Goal: Use online tool/utility: Utilize a website feature to perform a specific function

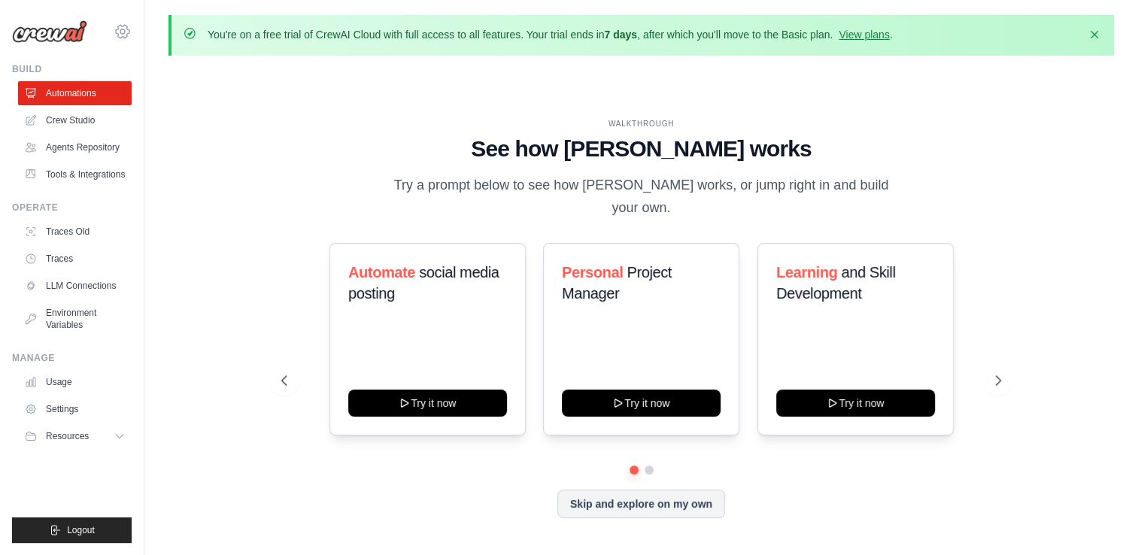
click at [117, 26] on icon at bounding box center [123, 32] width 18 height 18
click at [193, 158] on div "WALKTHROUGH See how CrewAI works Try a prompt below to see how CrewAI works, or…" at bounding box center [642, 330] width 946 height 525
click at [36, 128] on link "Crew Studio" at bounding box center [77, 120] width 114 height 24
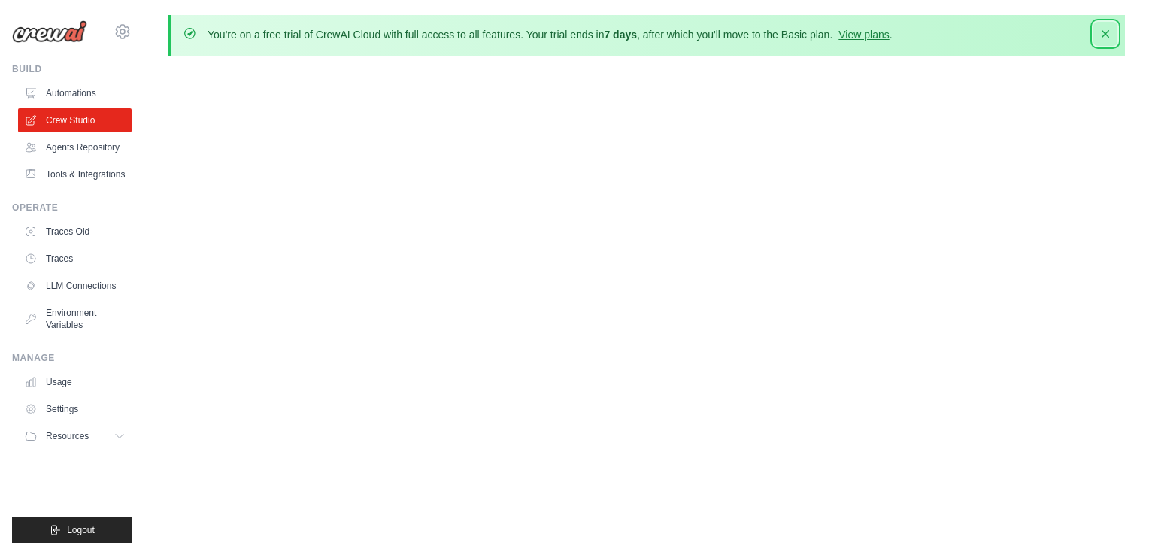
click at [1110, 37] on icon "button" at bounding box center [1105, 33] width 15 height 15
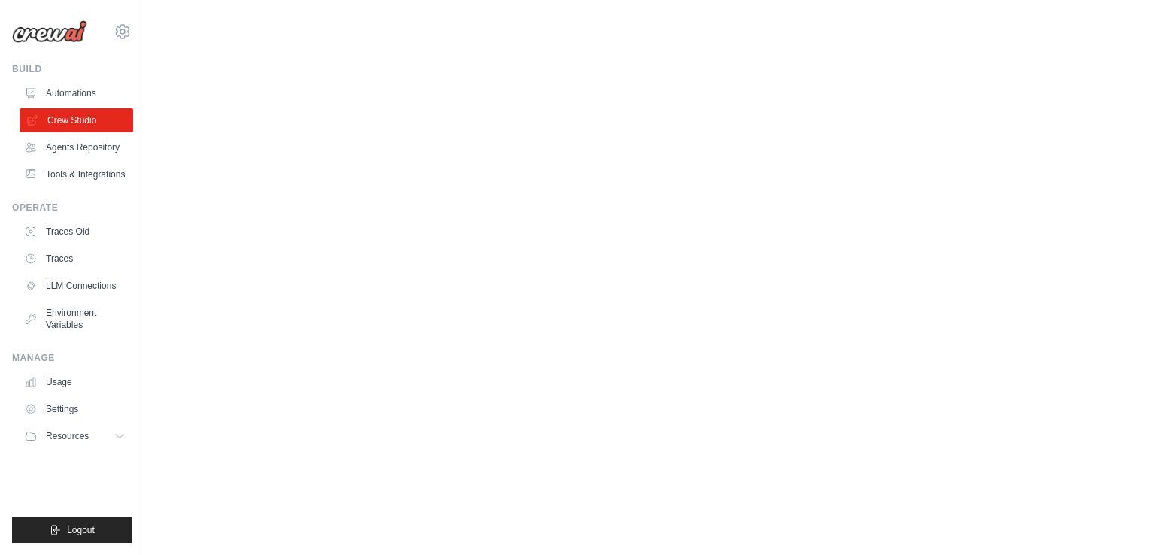
click at [105, 116] on link "Crew Studio" at bounding box center [77, 120] width 114 height 24
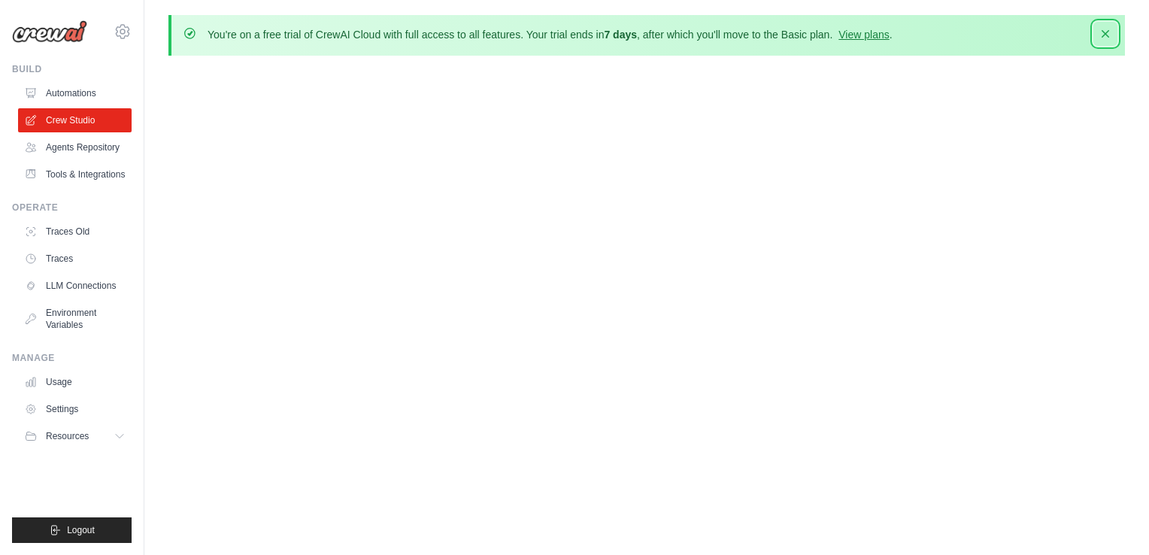
click at [1101, 35] on icon "button" at bounding box center [1105, 33] width 15 height 15
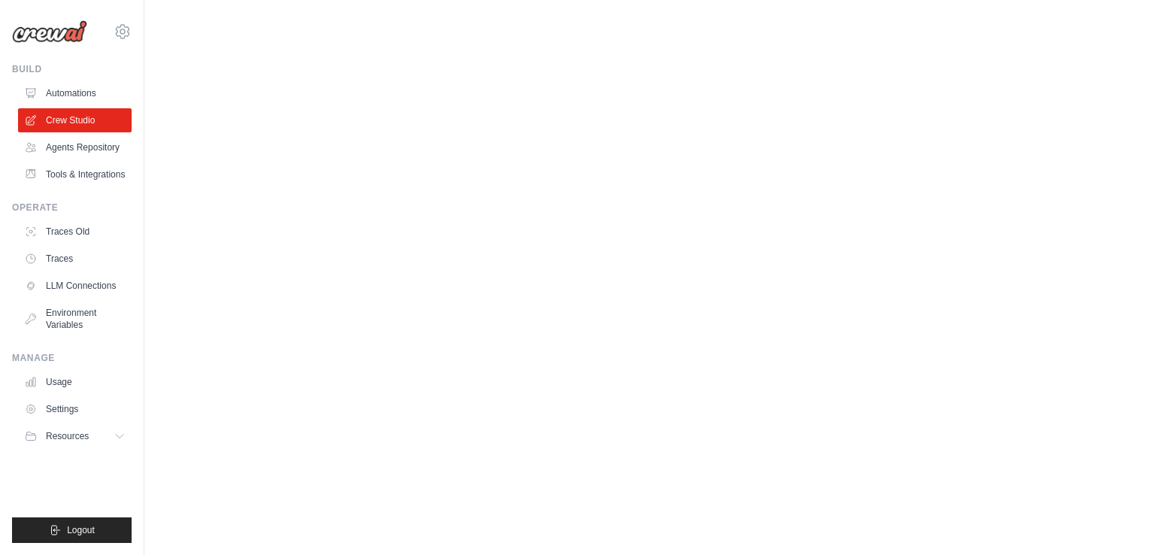
click at [879, 409] on body "[EMAIL_ADDRESS][DOMAIN_NAME] Settings Build Automations" at bounding box center [574, 277] width 1149 height 555
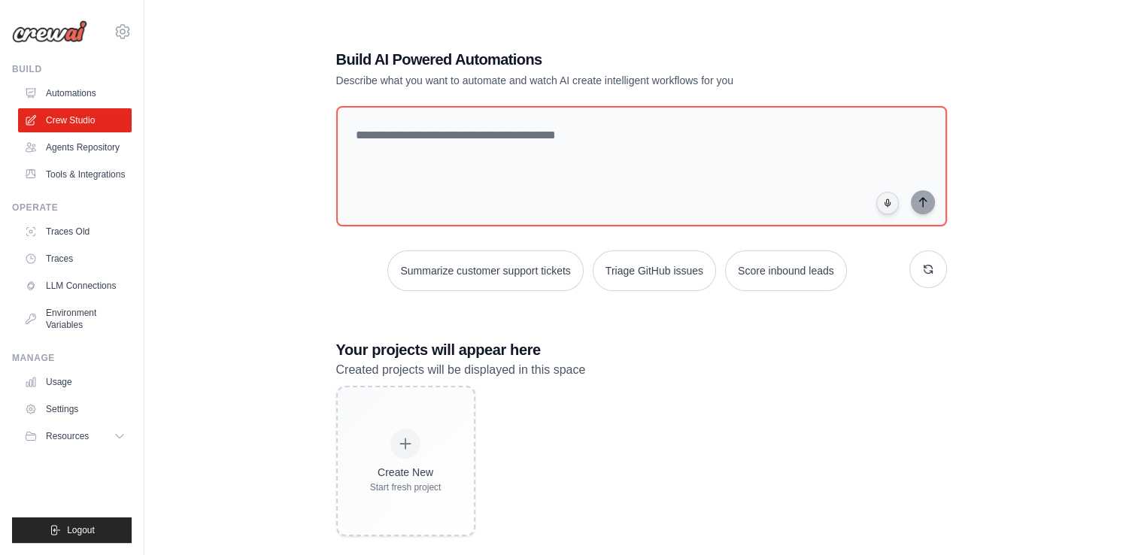
click at [721, 340] on h3 "Your projects will appear here" at bounding box center [641, 349] width 611 height 21
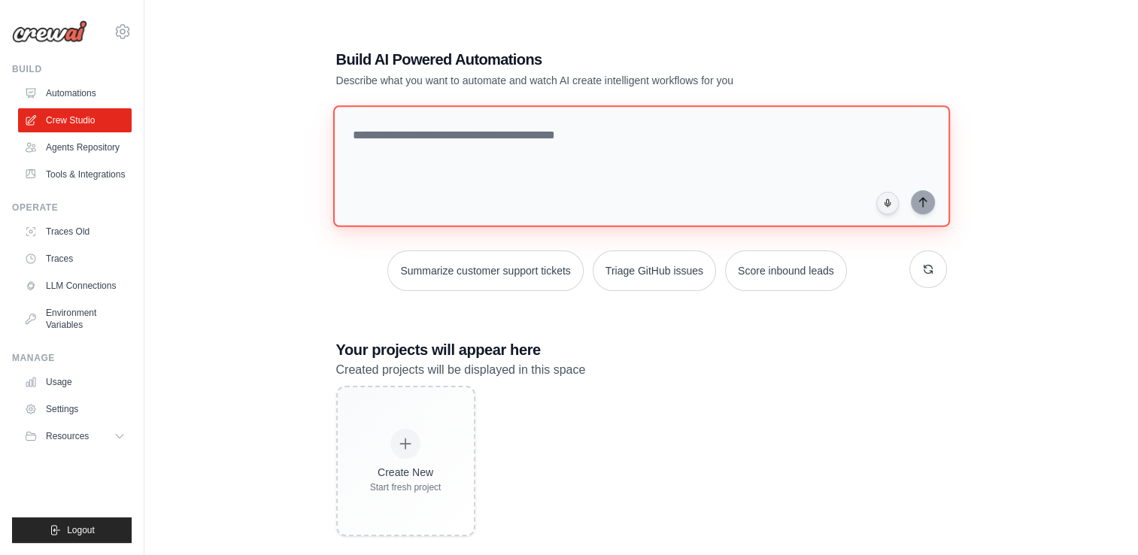
click at [654, 117] on textarea at bounding box center [641, 166] width 617 height 122
type textarea "*"
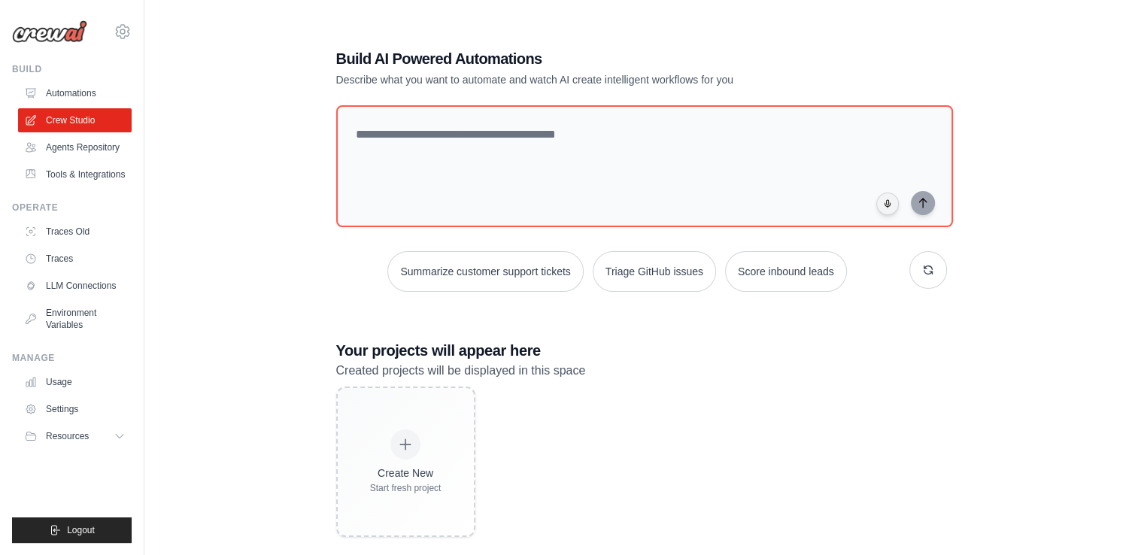
click at [638, 471] on div "Create New Start fresh project" at bounding box center [641, 462] width 611 height 150
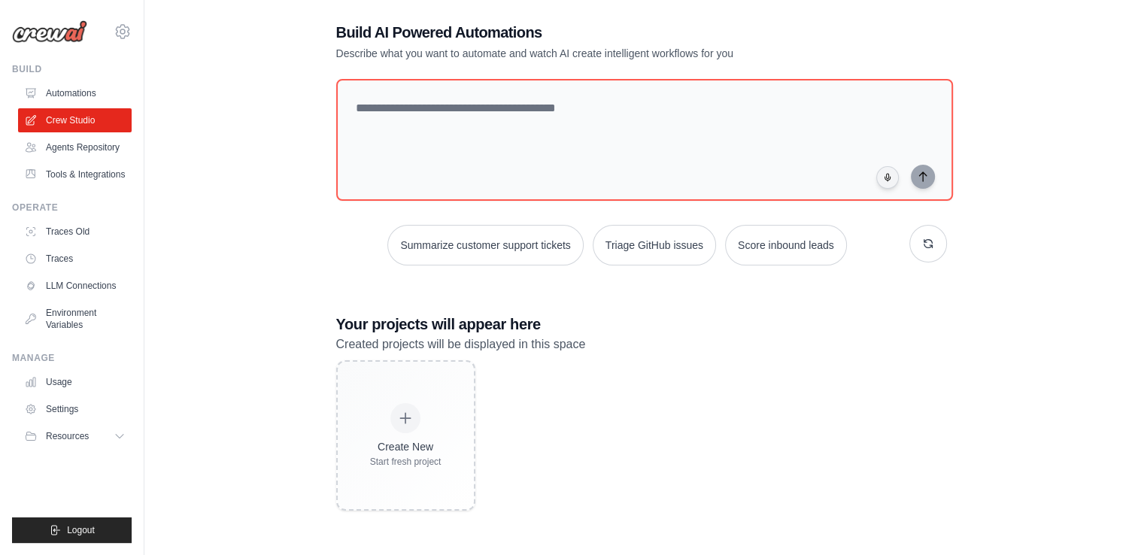
scroll to position [30, 0]
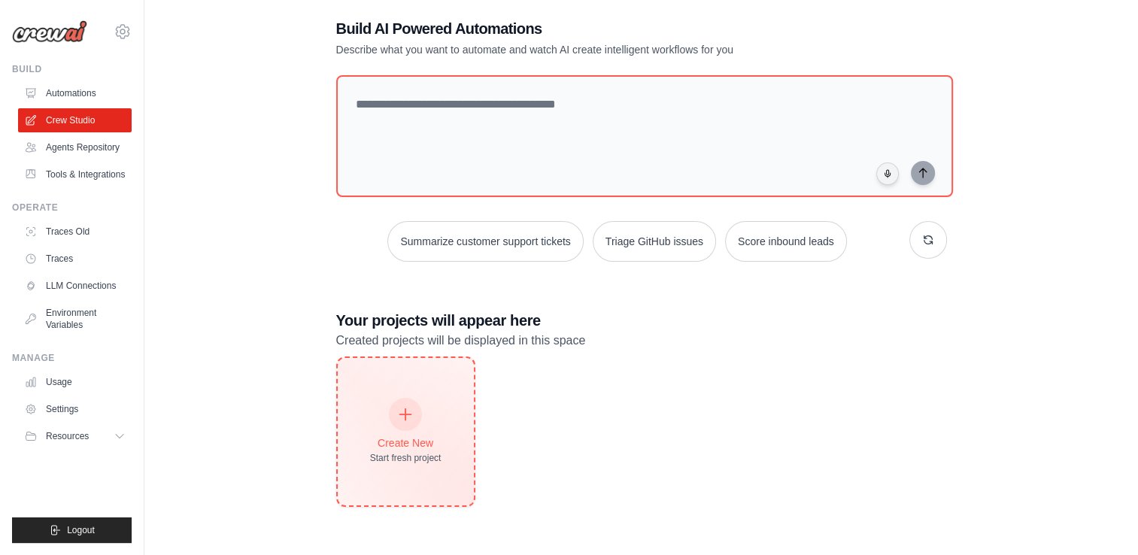
click at [399, 418] on icon at bounding box center [405, 414] width 17 height 17
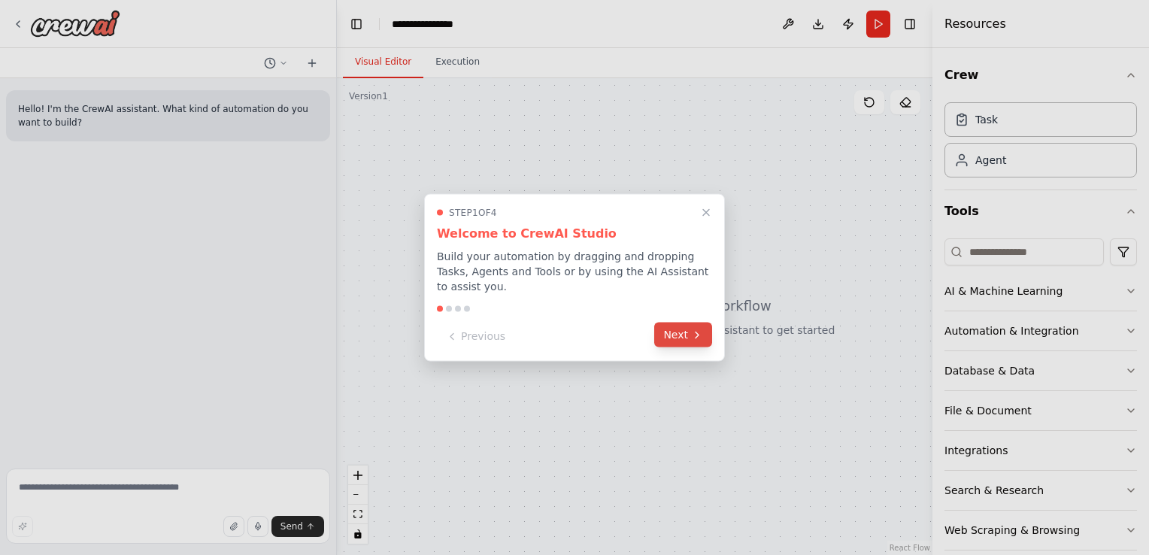
click at [701, 330] on icon at bounding box center [697, 335] width 12 height 12
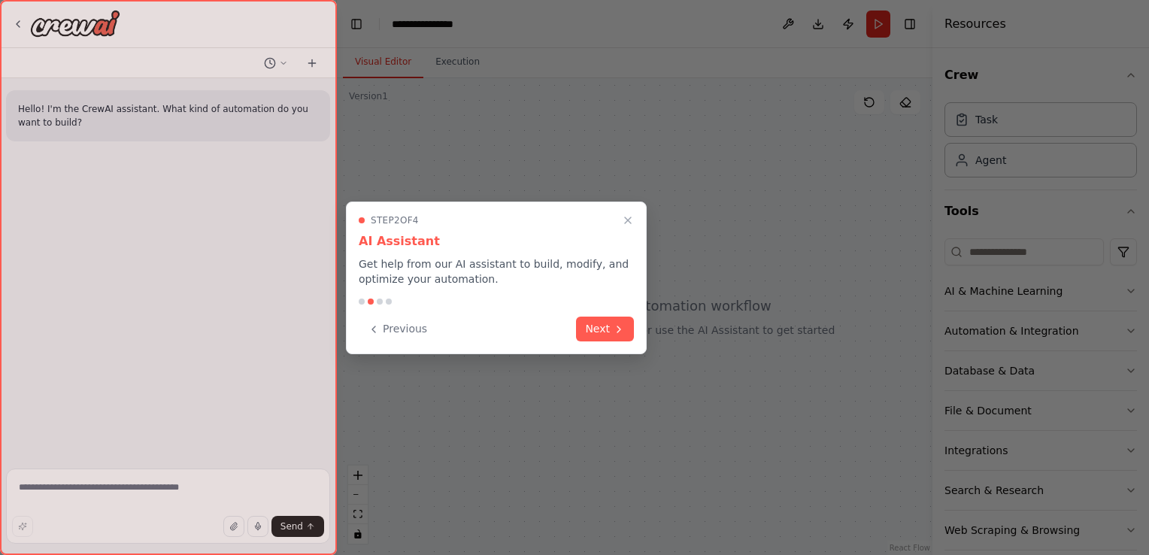
click at [701, 330] on div at bounding box center [574, 277] width 1149 height 555
click at [593, 329] on button "Next" at bounding box center [605, 327] width 58 height 25
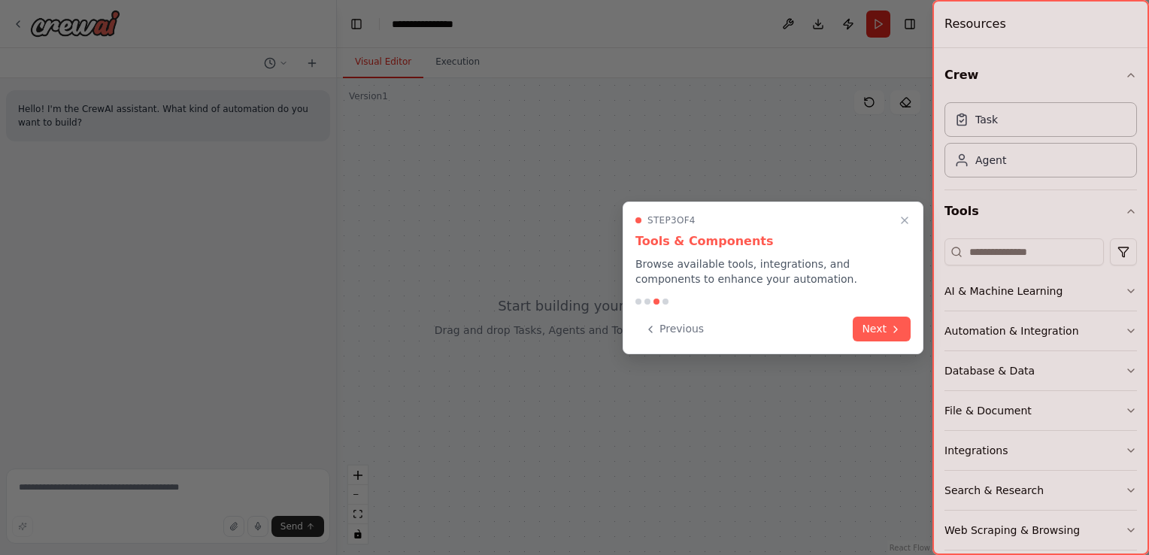
click at [861, 339] on button "Next" at bounding box center [882, 329] width 58 height 25
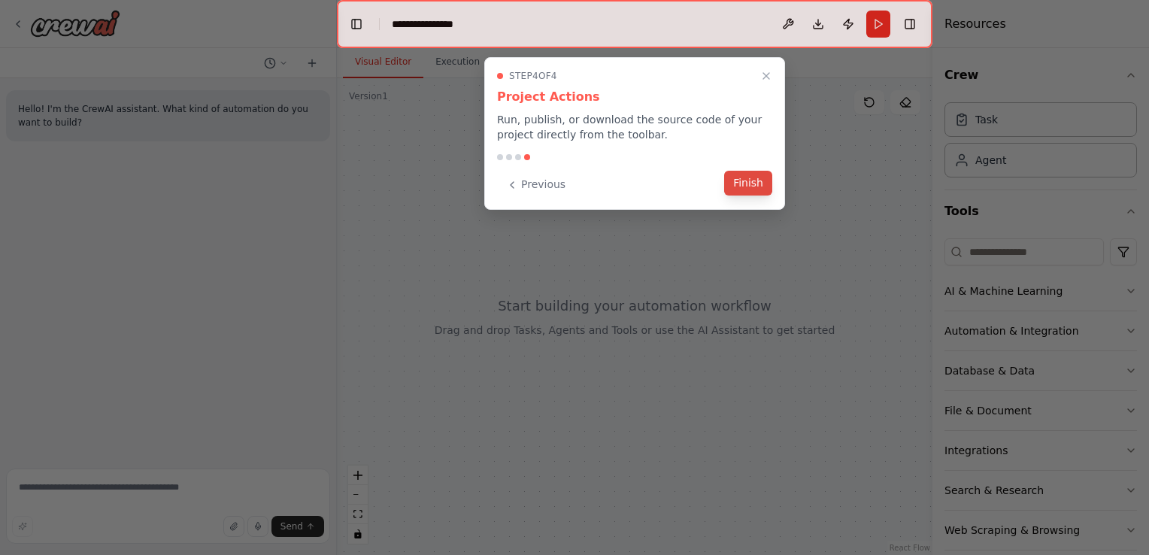
click at [755, 181] on button "Finish" at bounding box center [748, 183] width 48 height 25
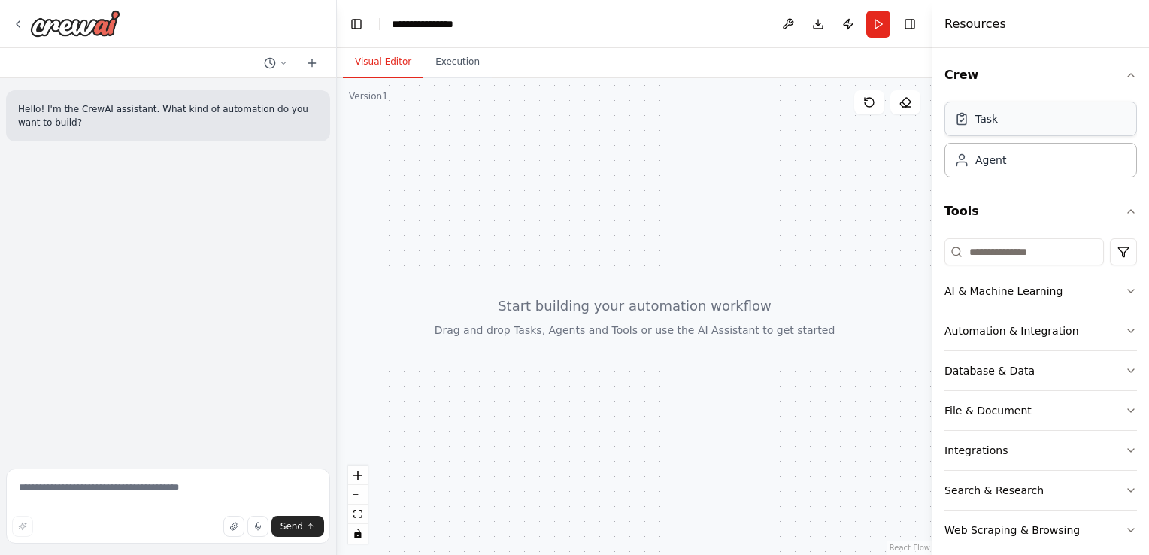
click at [1067, 129] on div "Task" at bounding box center [1041, 119] width 193 height 35
click at [1060, 171] on div "Agent" at bounding box center [1041, 159] width 193 height 35
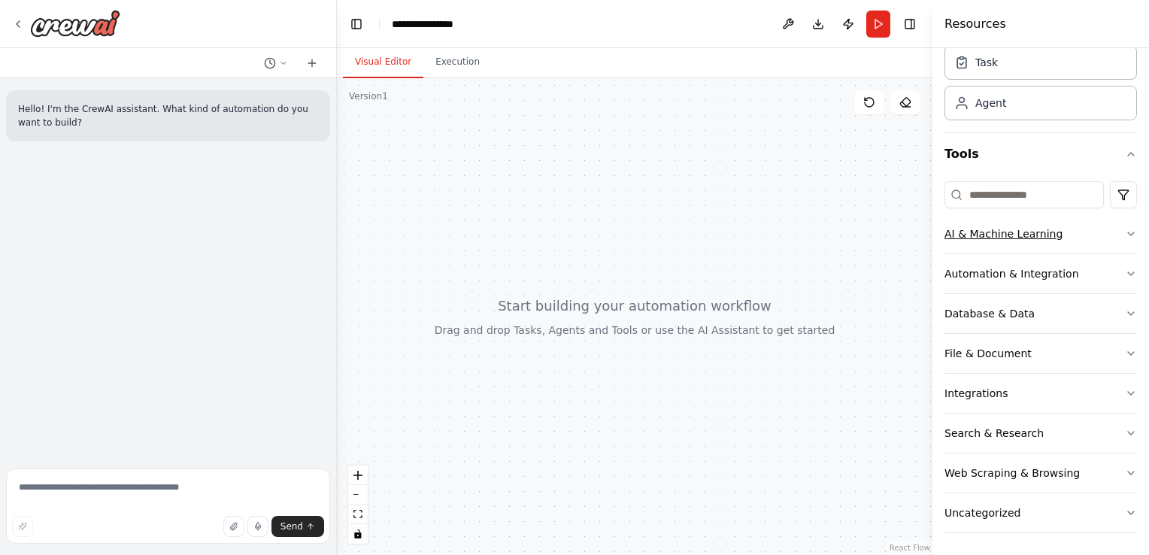
click at [1125, 236] on icon "button" at bounding box center [1131, 234] width 12 height 12
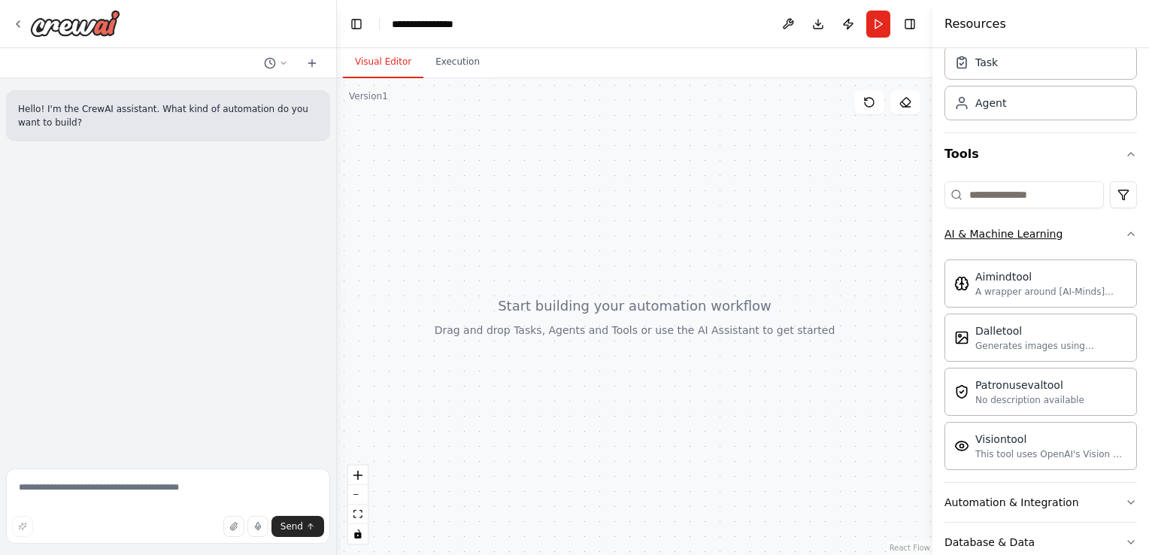
click at [1125, 236] on icon "button" at bounding box center [1131, 234] width 12 height 12
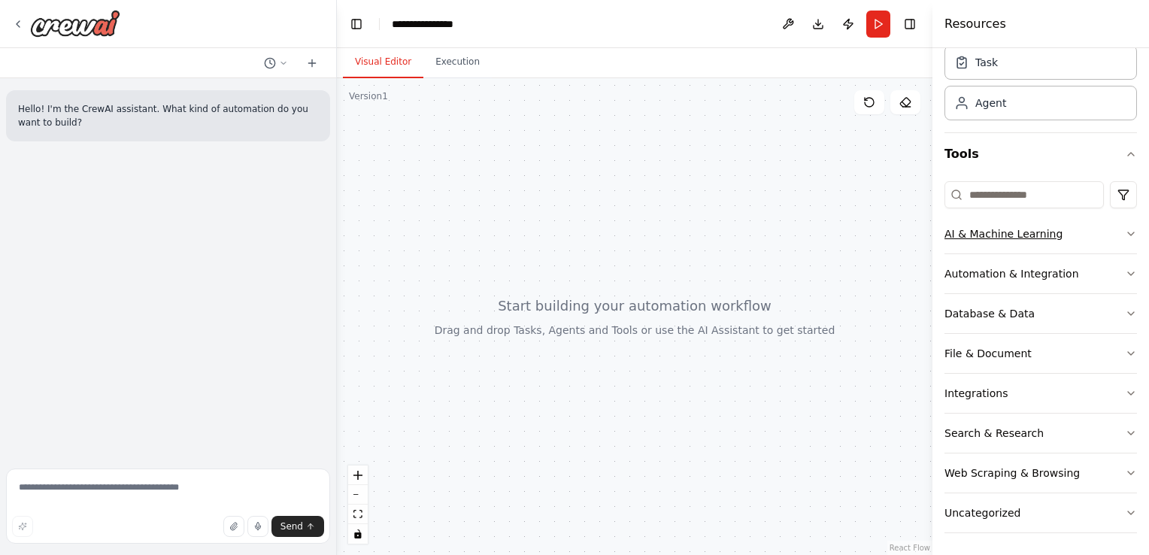
click at [1125, 236] on icon "button" at bounding box center [1131, 234] width 12 height 12
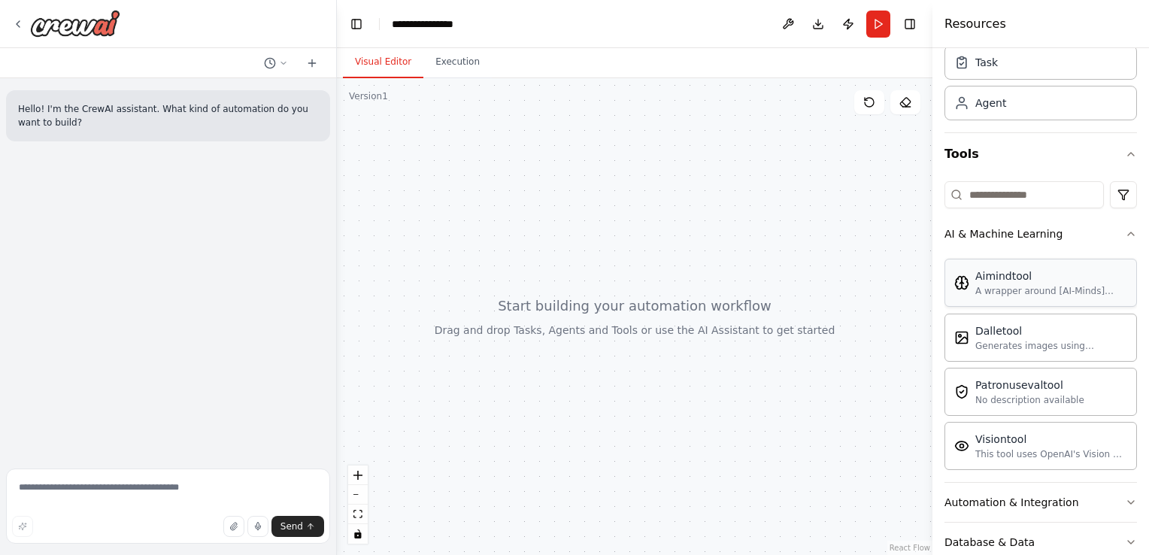
click at [1013, 285] on div "A wrapper around [AI-Minds]([URL][DOMAIN_NAME]). Useful for when you need answe…" at bounding box center [1052, 291] width 152 height 12
click at [360, 475] on icon "zoom in" at bounding box center [358, 475] width 9 height 9
click at [351, 499] on button "zoom out" at bounding box center [358, 495] width 20 height 20
click at [351, 498] on button "zoom out" at bounding box center [358, 495] width 20 height 20
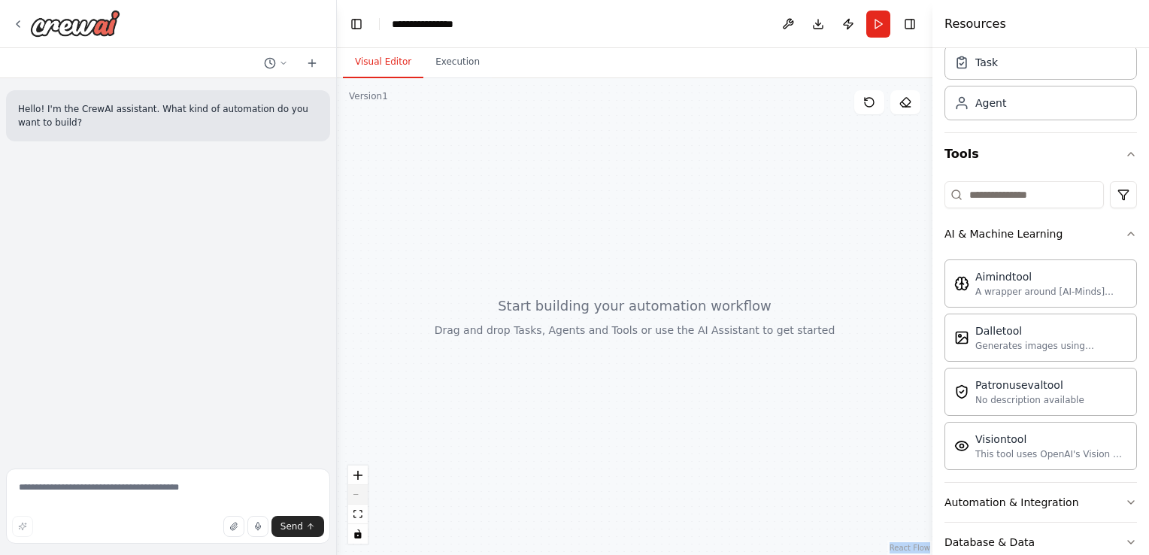
click at [351, 498] on div "React Flow controls" at bounding box center [358, 505] width 20 height 78
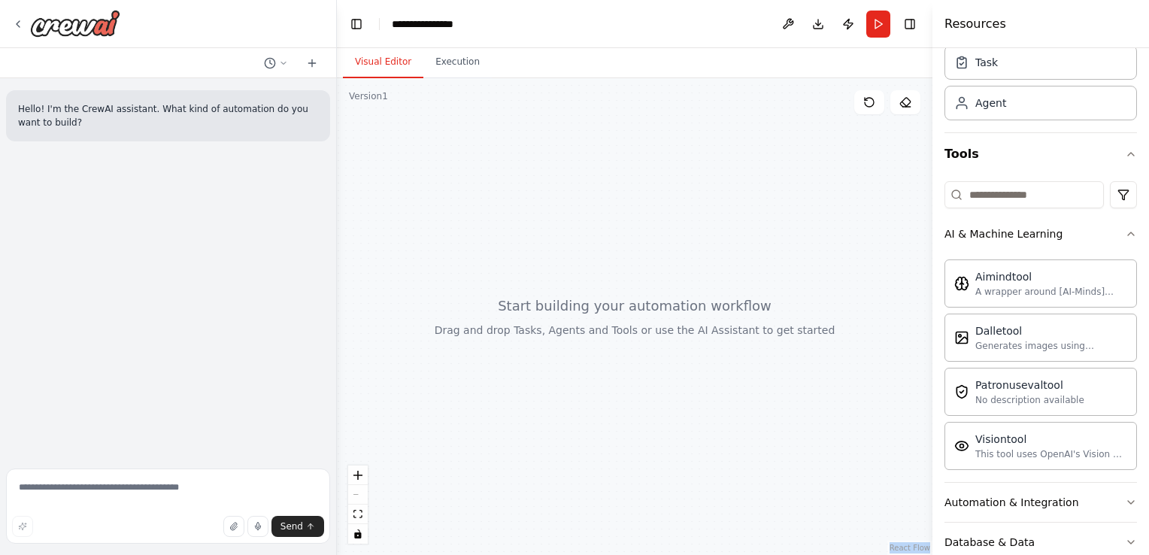
click at [351, 498] on div "React Flow controls" at bounding box center [358, 505] width 20 height 78
click at [790, 402] on div at bounding box center [635, 316] width 596 height 477
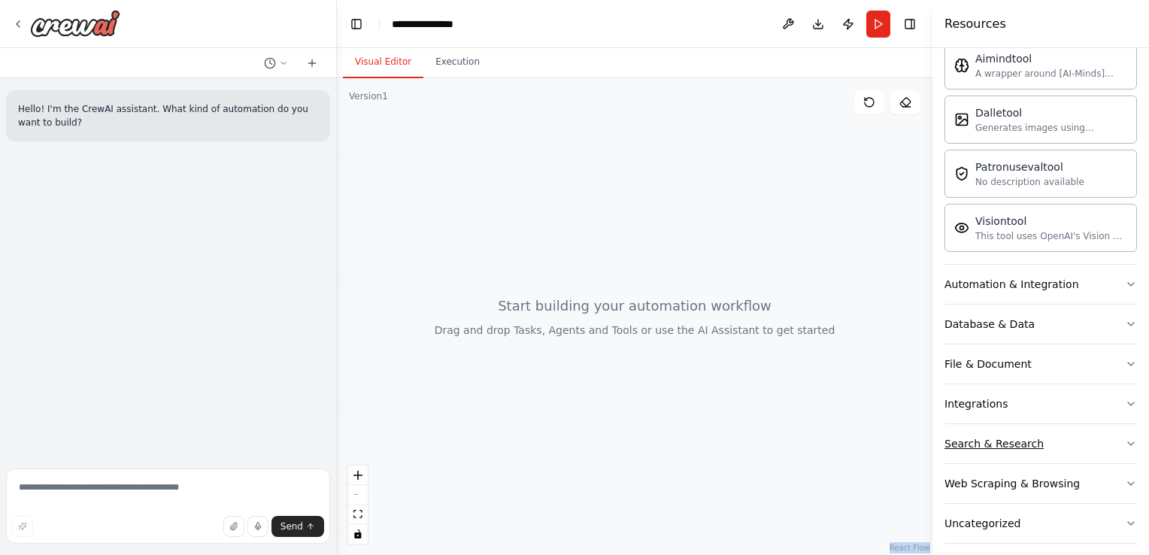
scroll to position [284, 0]
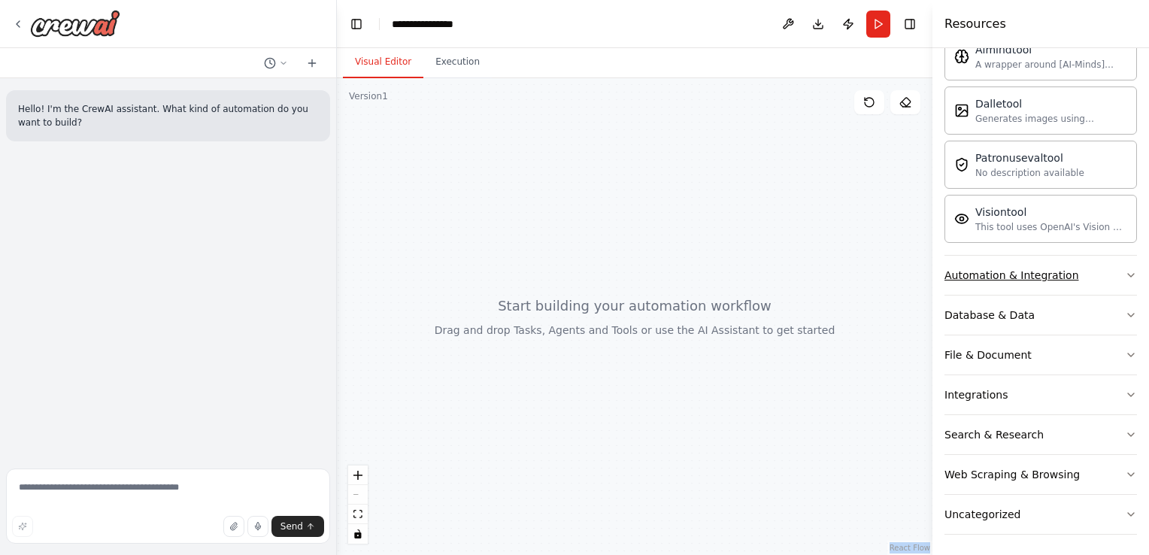
click at [1125, 269] on icon "button" at bounding box center [1131, 275] width 12 height 12
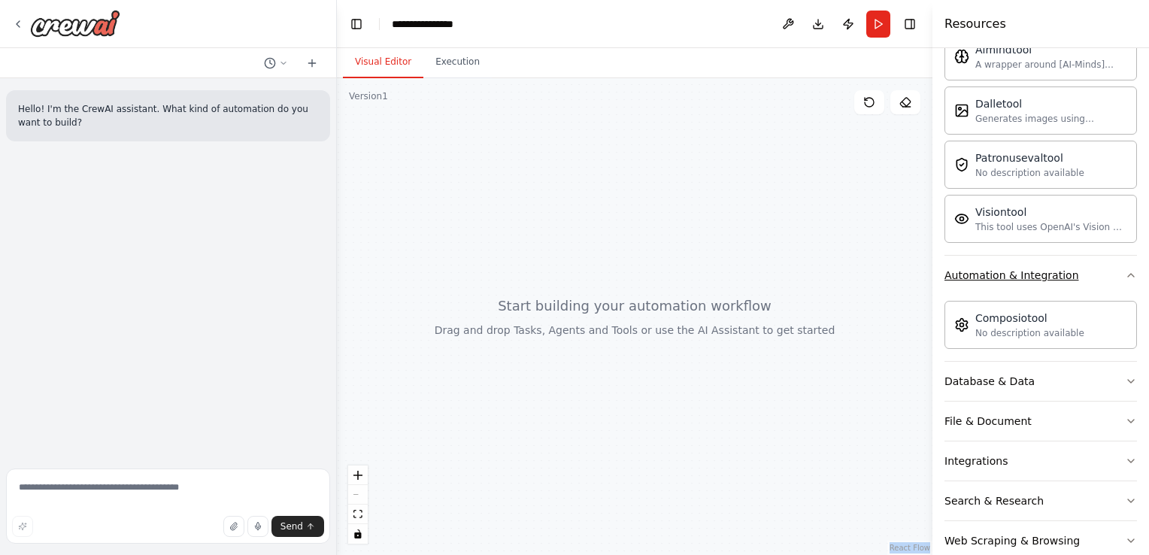
click at [1125, 269] on icon "button" at bounding box center [1131, 275] width 12 height 12
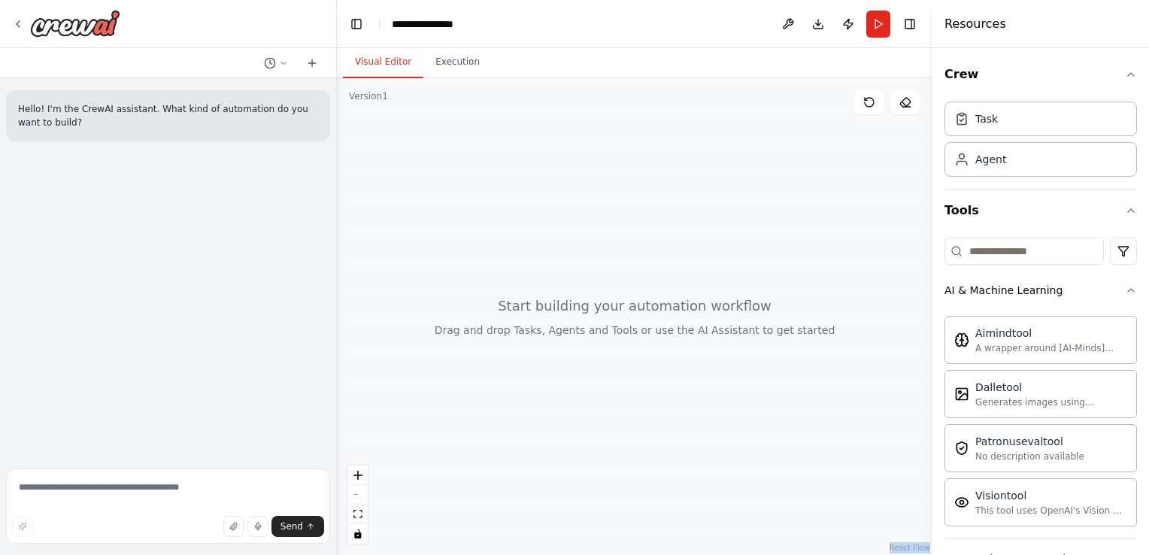
scroll to position [0, 0]
click at [1125, 293] on icon "button" at bounding box center [1131, 291] width 12 height 12
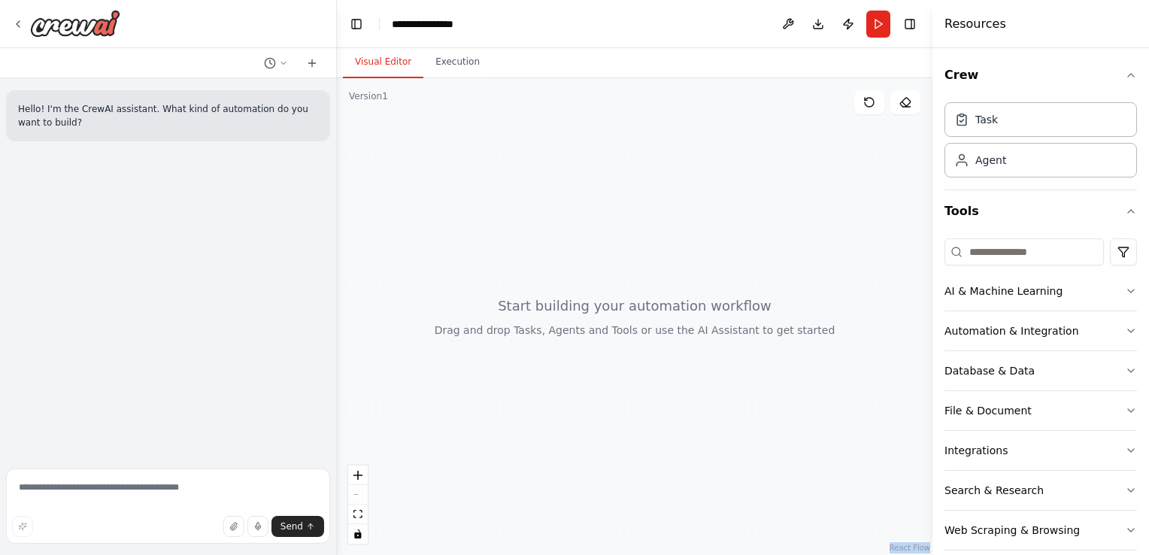
click at [876, 224] on div at bounding box center [635, 316] width 596 height 477
